Goal: Browse casually

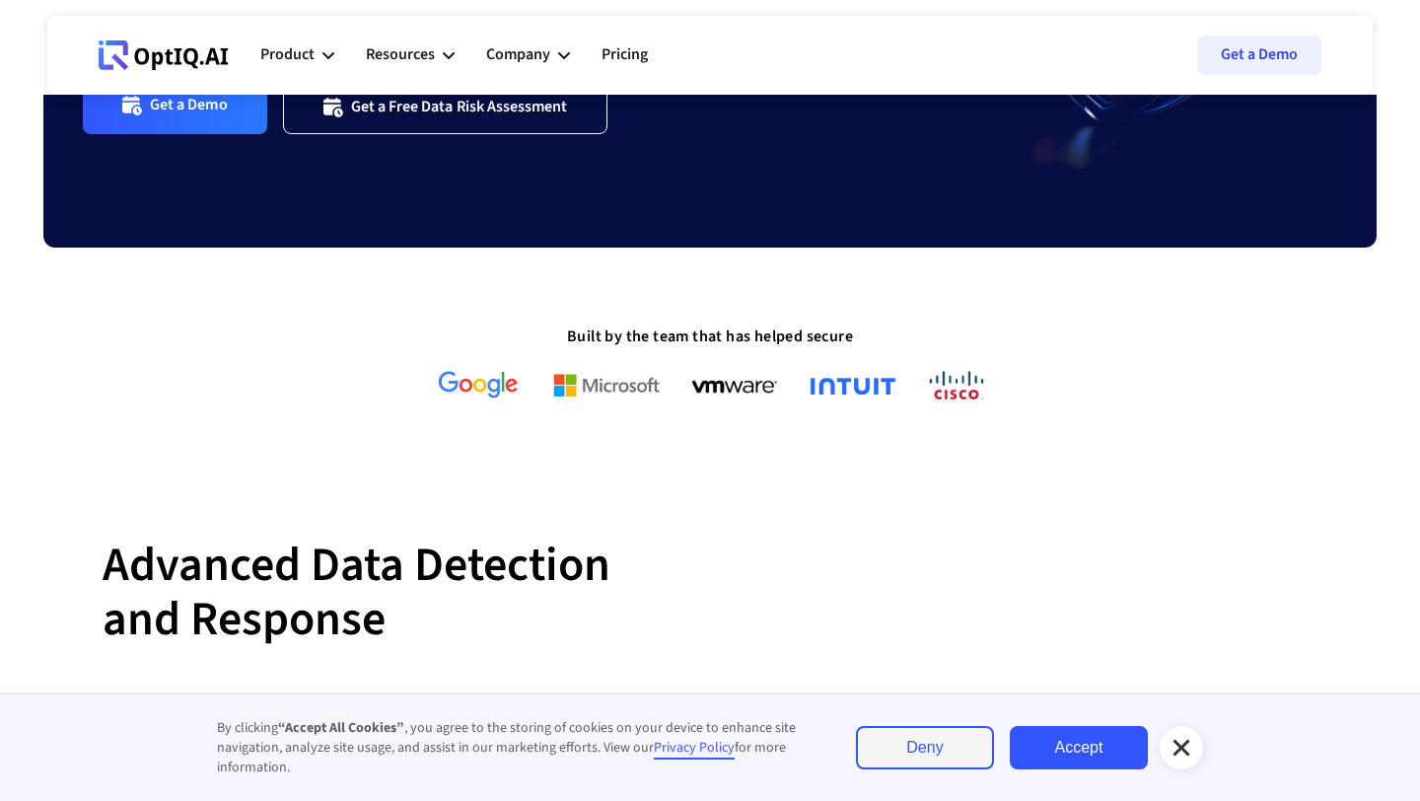
scroll to position [469, 0]
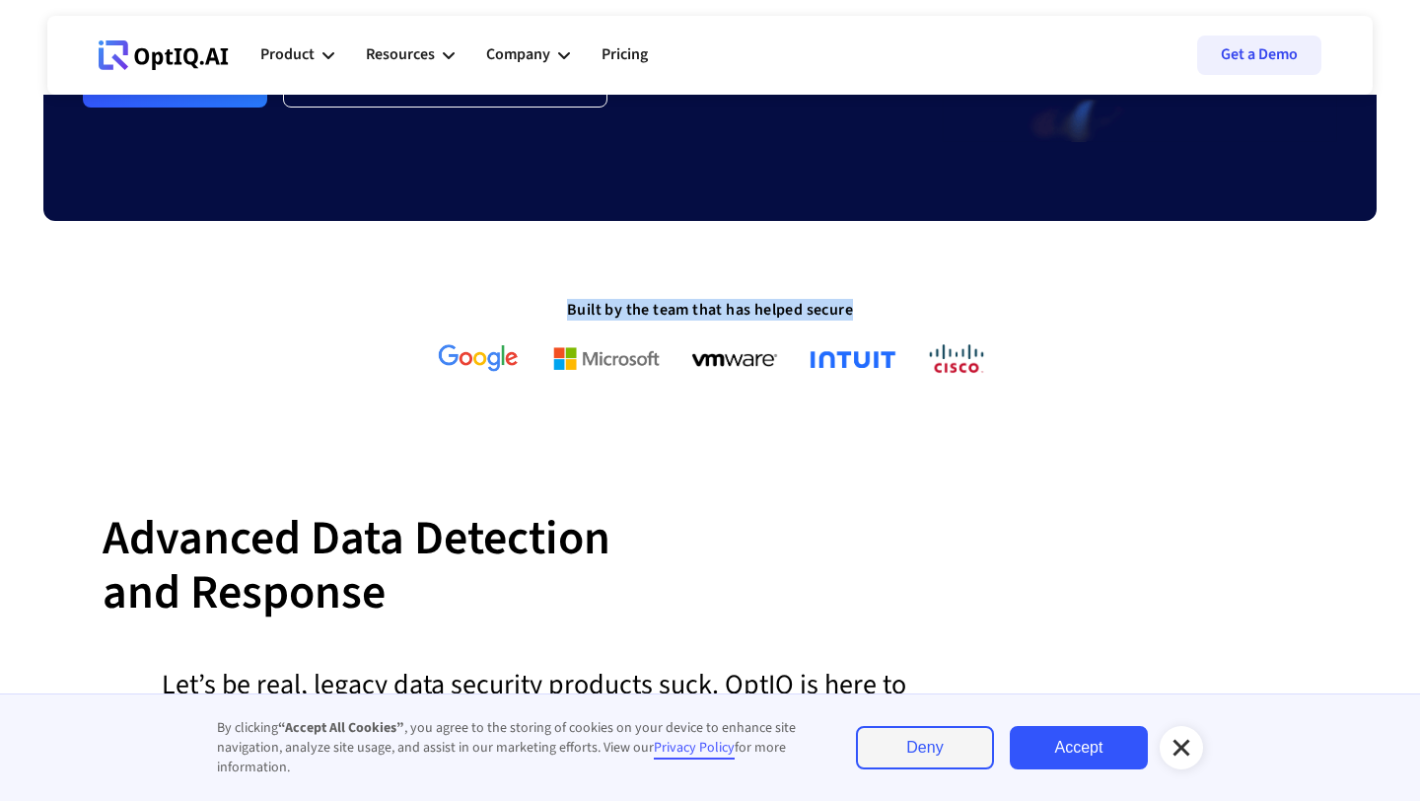
drag, startPoint x: 865, startPoint y: 312, endPoint x: 420, endPoint y: 312, distance: 444.8
click at [420, 312] on div "Built by the team that has helped secure" at bounding box center [709, 321] width 1333 height 43
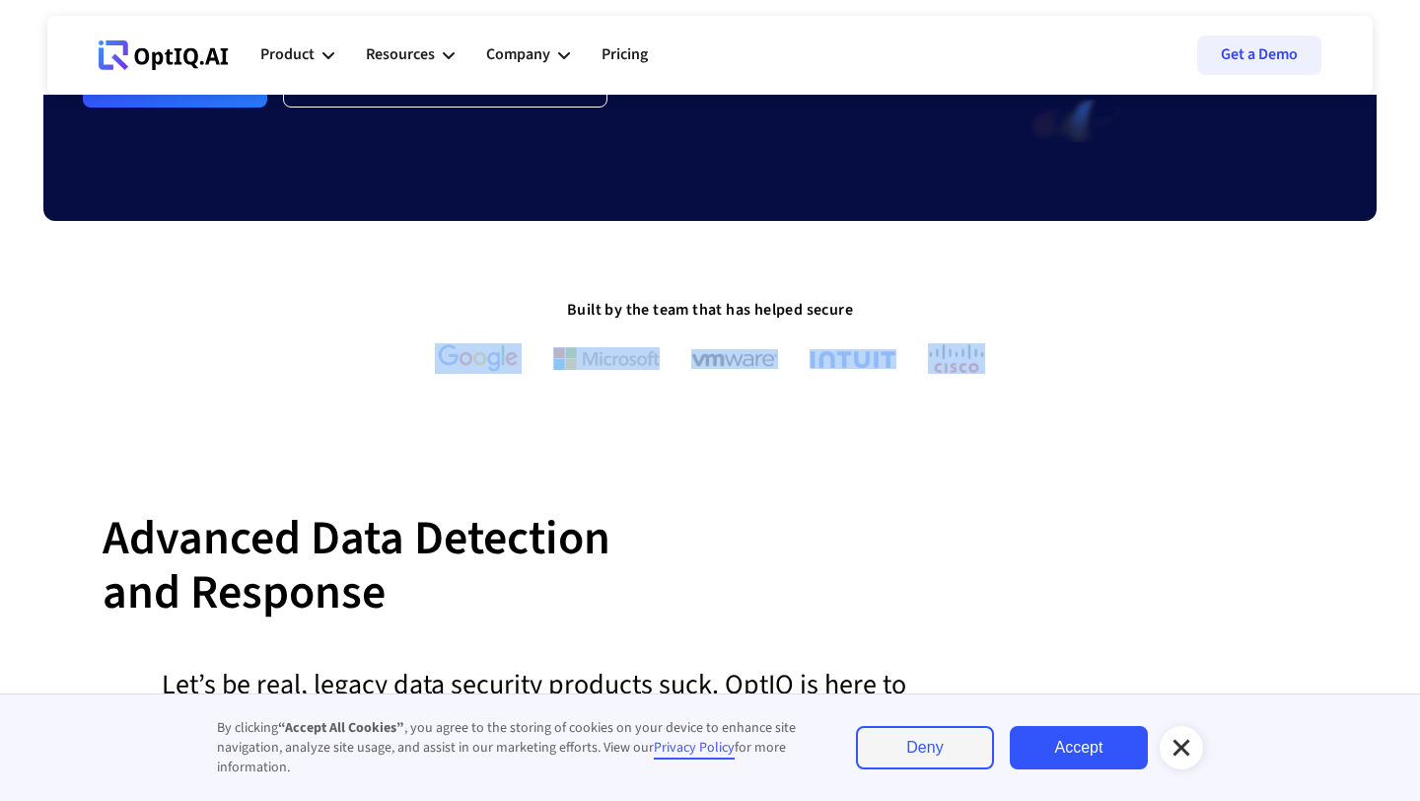
drag, startPoint x: 416, startPoint y: 353, endPoint x: 986, endPoint y: 359, distance: 570.1
click at [987, 360] on div at bounding box center [709, 358] width 1333 height 31
drag, startPoint x: 368, startPoint y: 357, endPoint x: 982, endPoint y: 352, distance: 614.4
click at [982, 352] on div at bounding box center [709, 358] width 1333 height 31
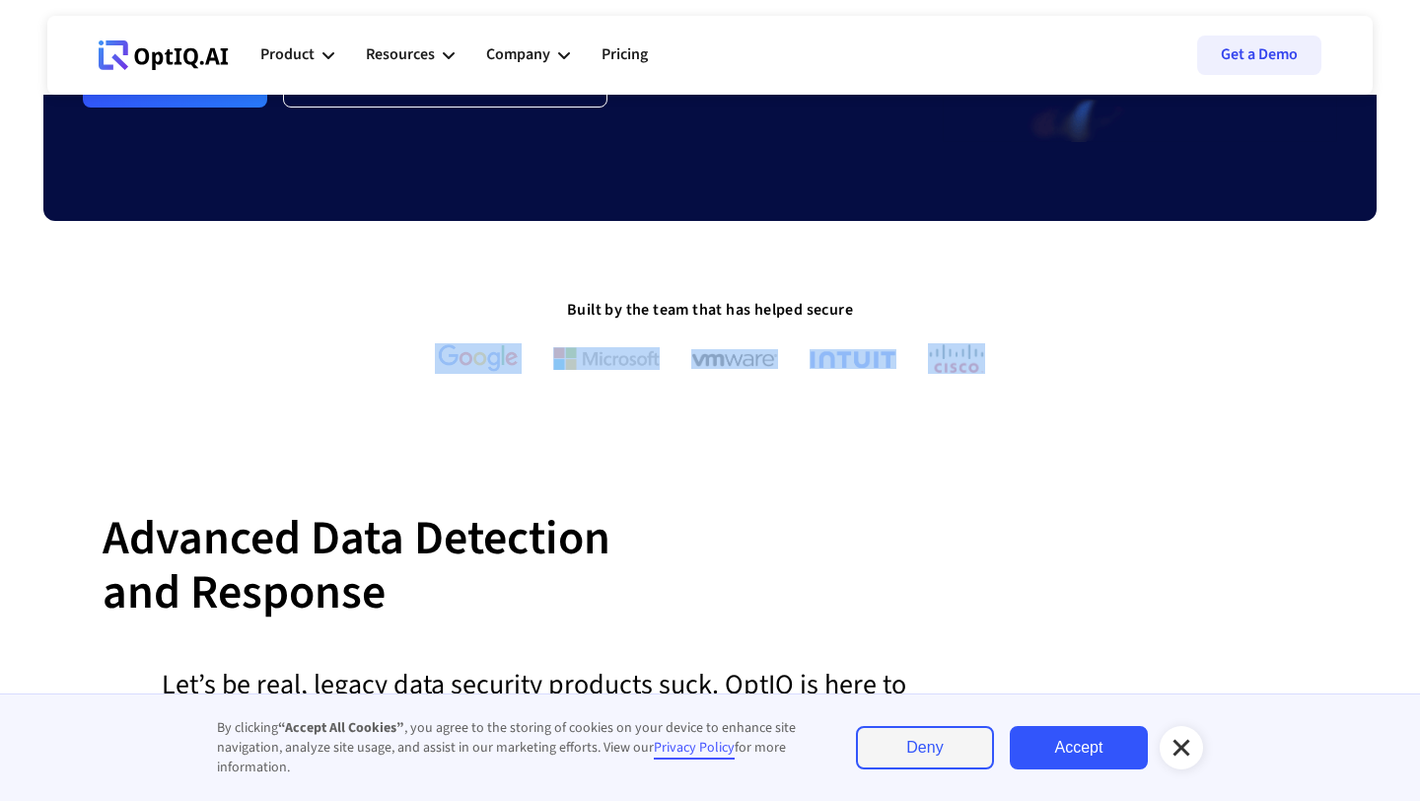
click at [982, 352] on img at bounding box center [956, 358] width 57 height 31
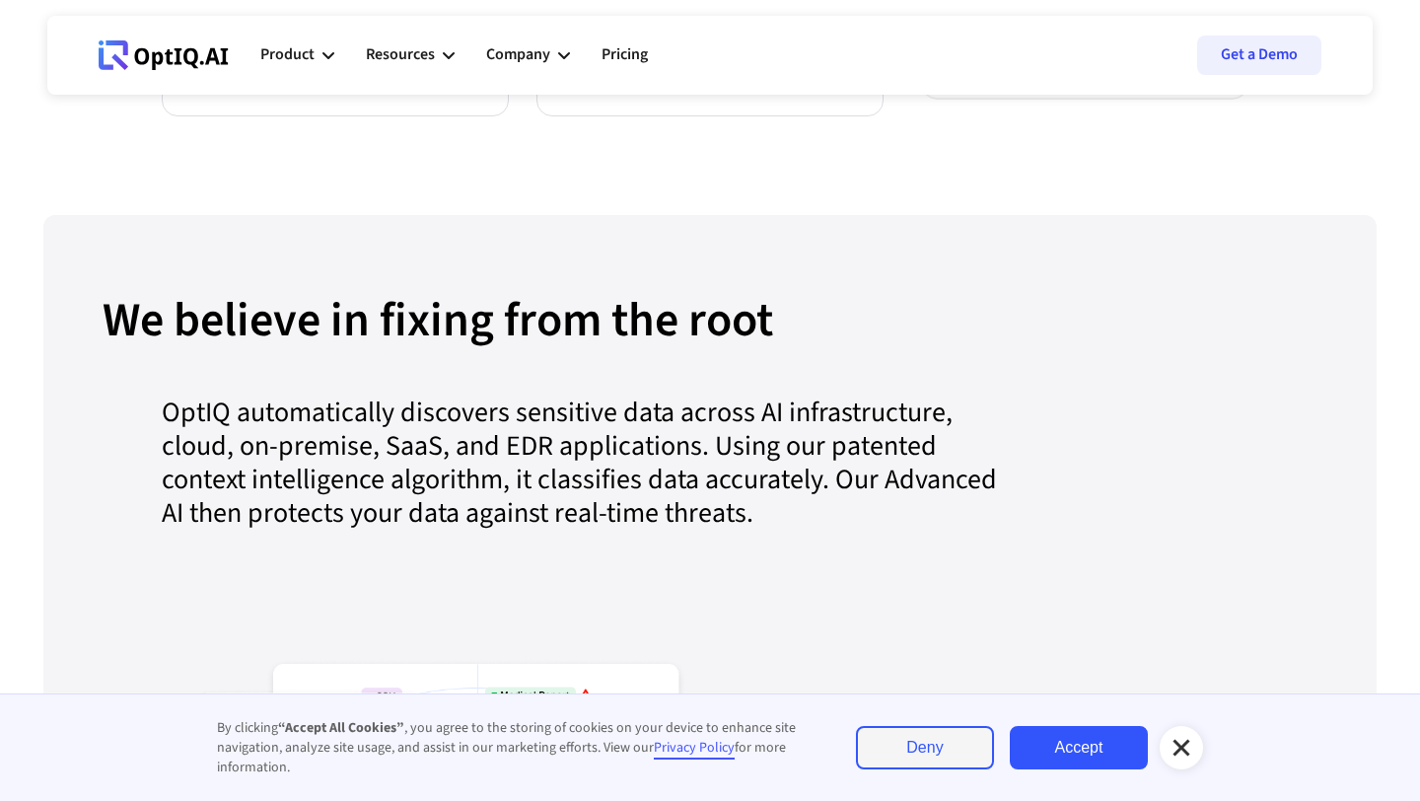
scroll to position [1776, 0]
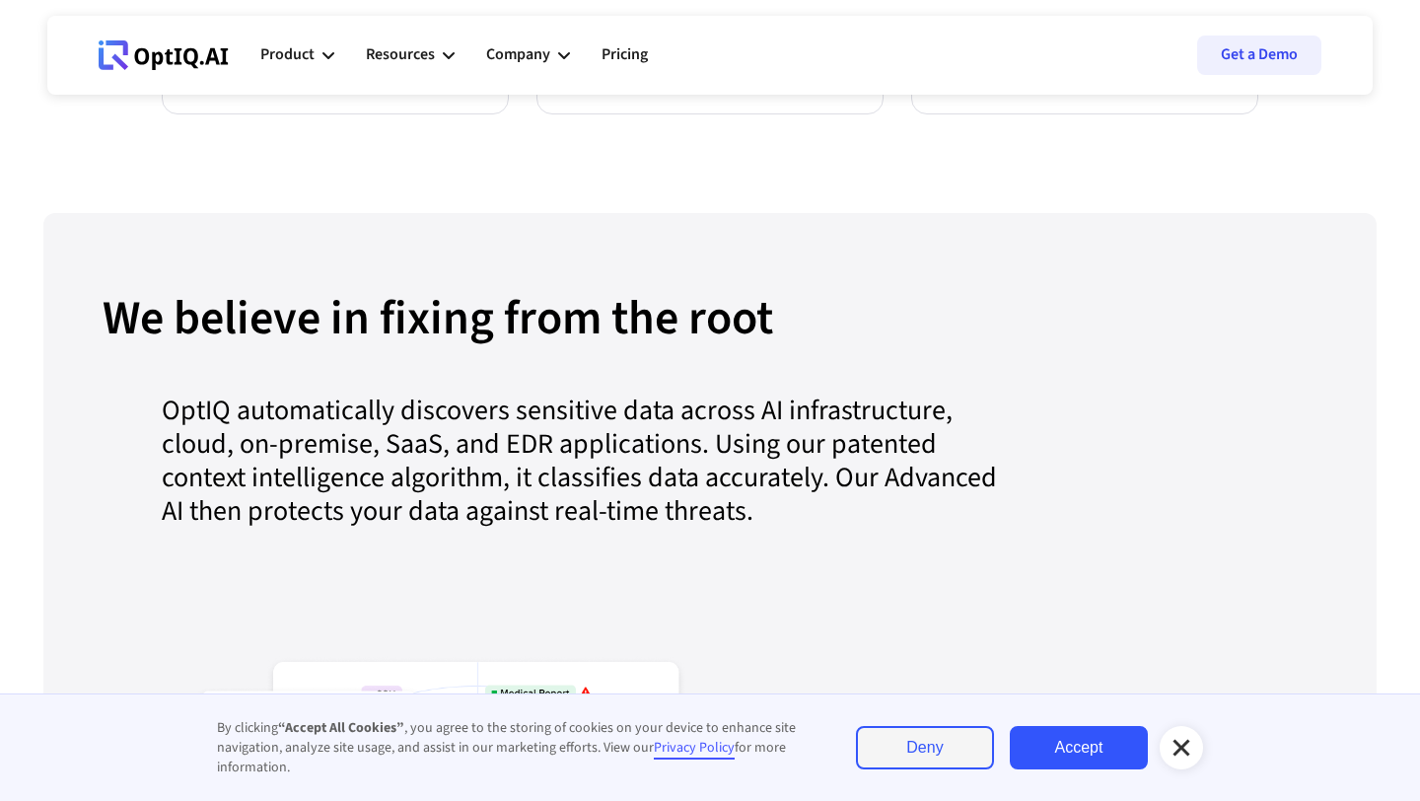
drag, startPoint x: 214, startPoint y: 509, endPoint x: 707, endPoint y: 3, distance: 706.5
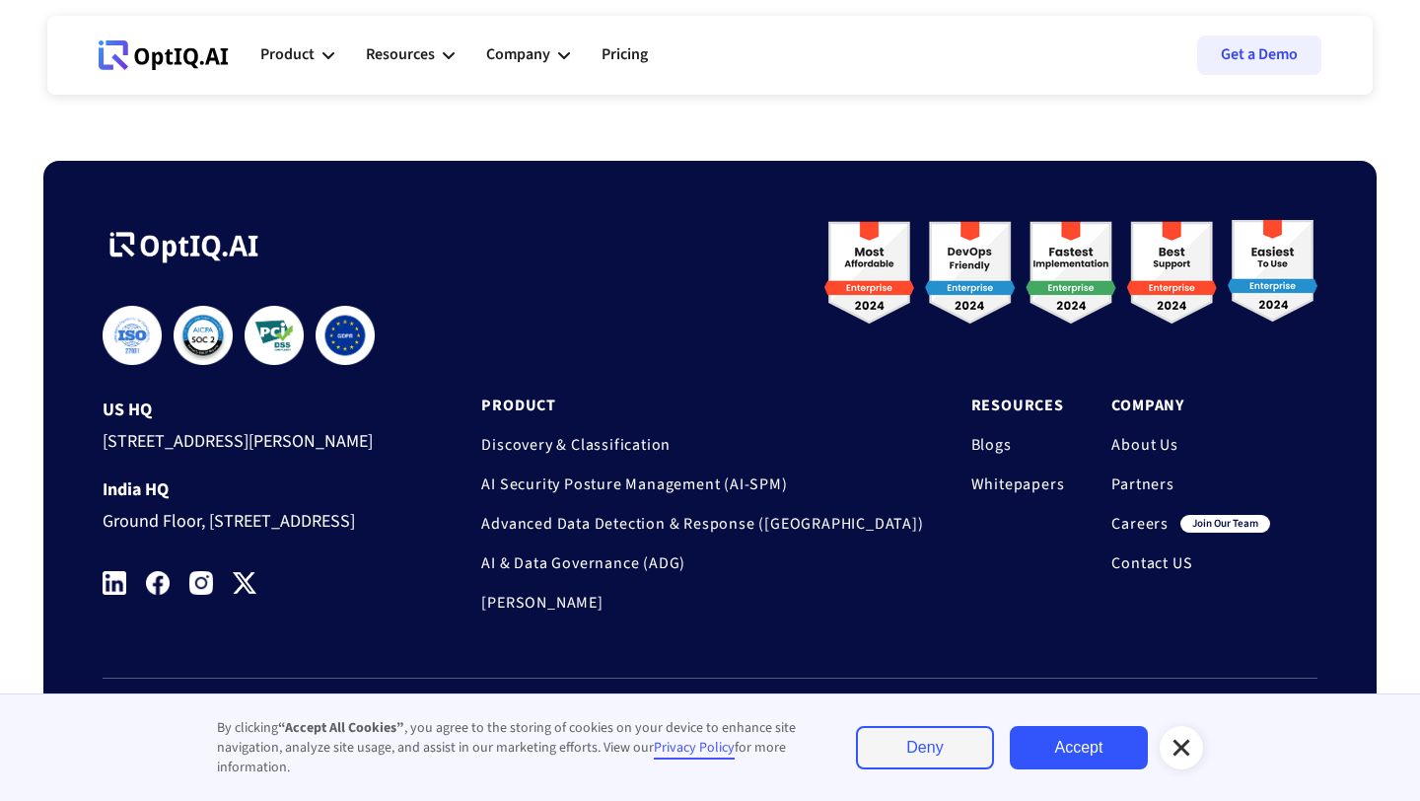
scroll to position [6583, 0]
